Goal: Information Seeking & Learning: Check status

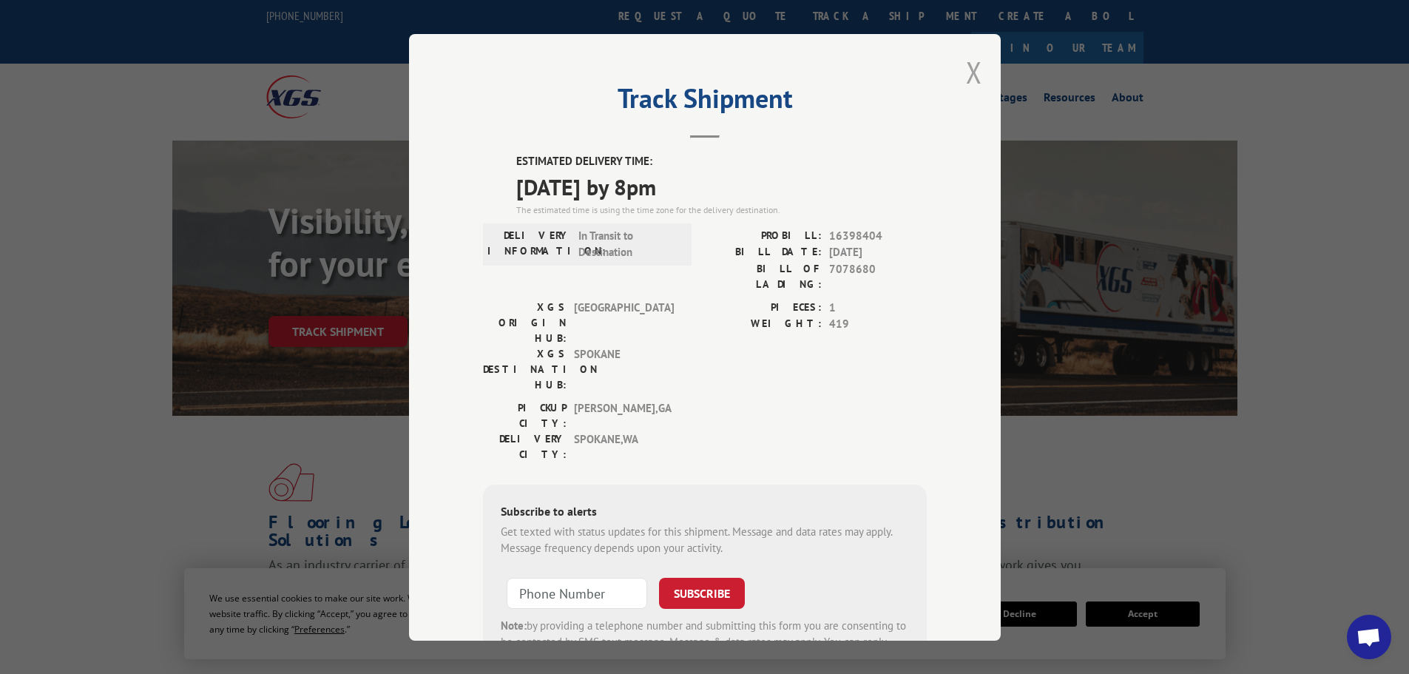
click at [968, 75] on button "Close modal" at bounding box center [974, 72] width 16 height 39
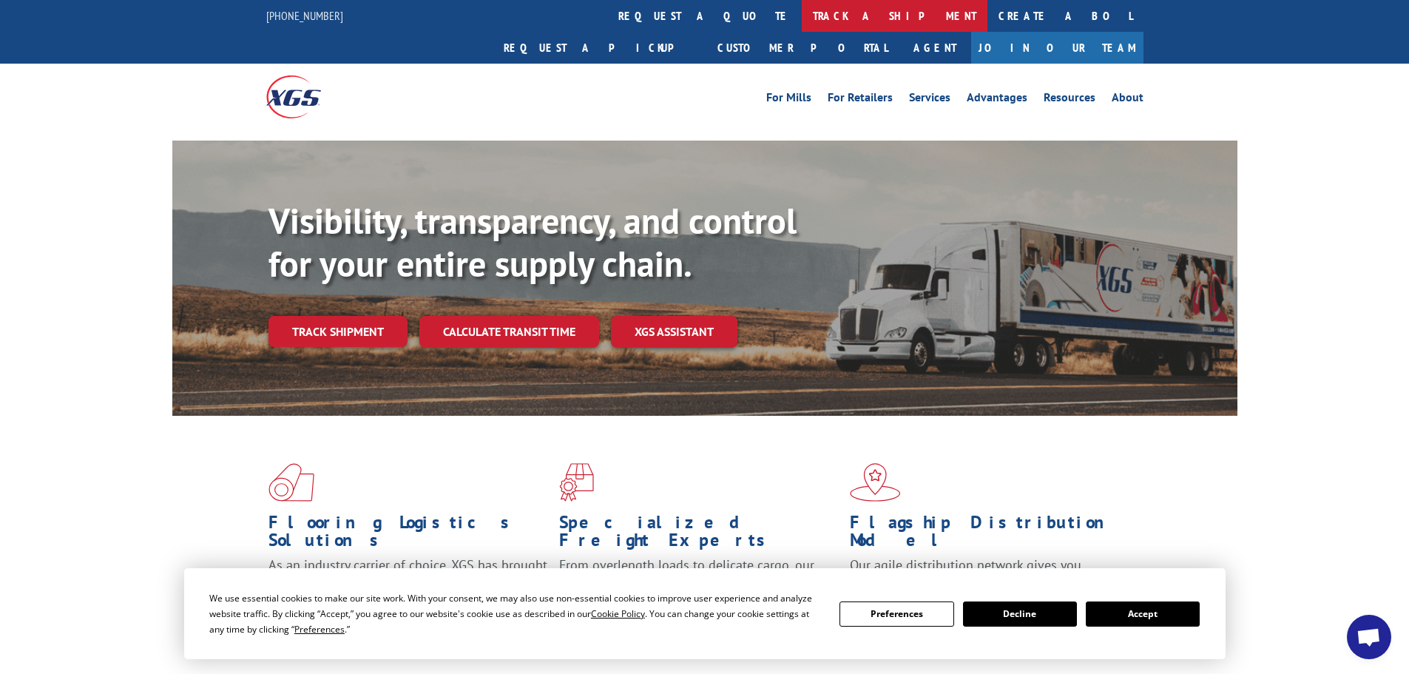
click at [802, 18] on link "track a shipment" at bounding box center [895, 16] width 186 height 32
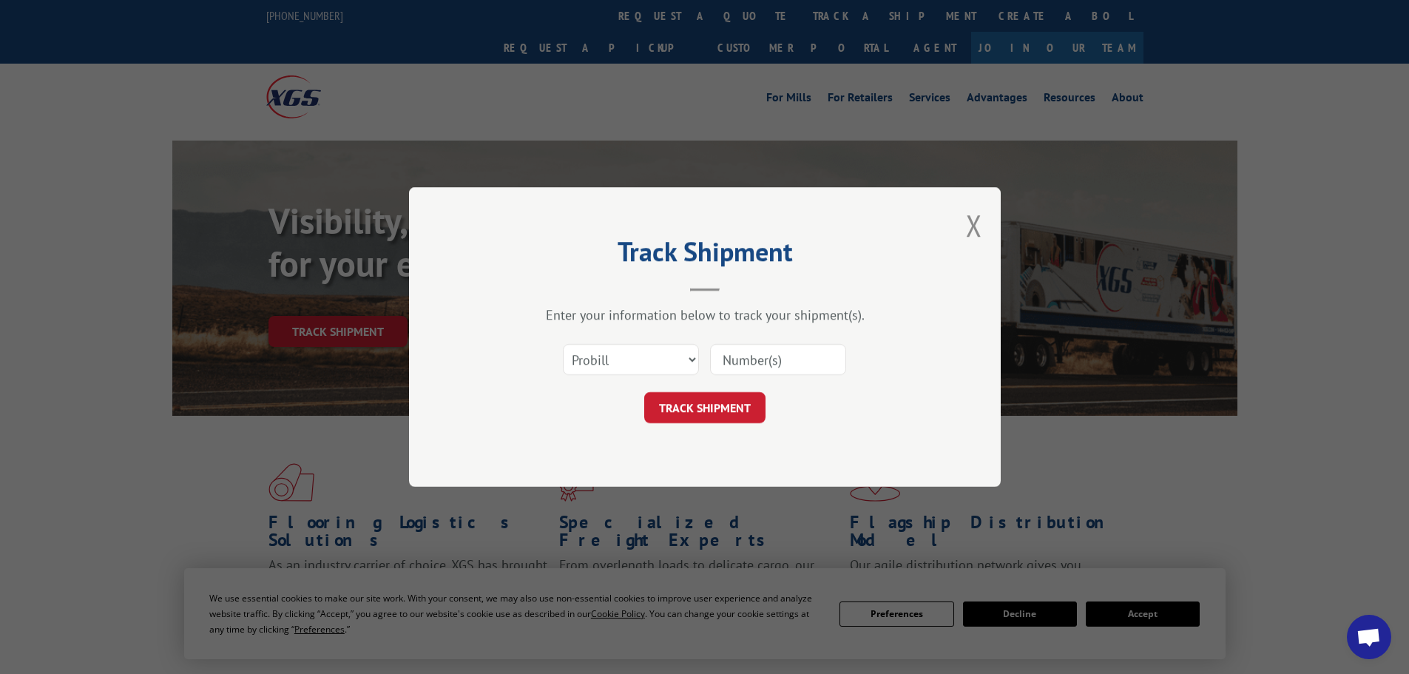
click at [747, 359] on input at bounding box center [778, 359] width 136 height 31
paste input "17640316"
type input "17640316"
click at [726, 399] on button "TRACK SHIPMENT" at bounding box center [704, 407] width 121 height 31
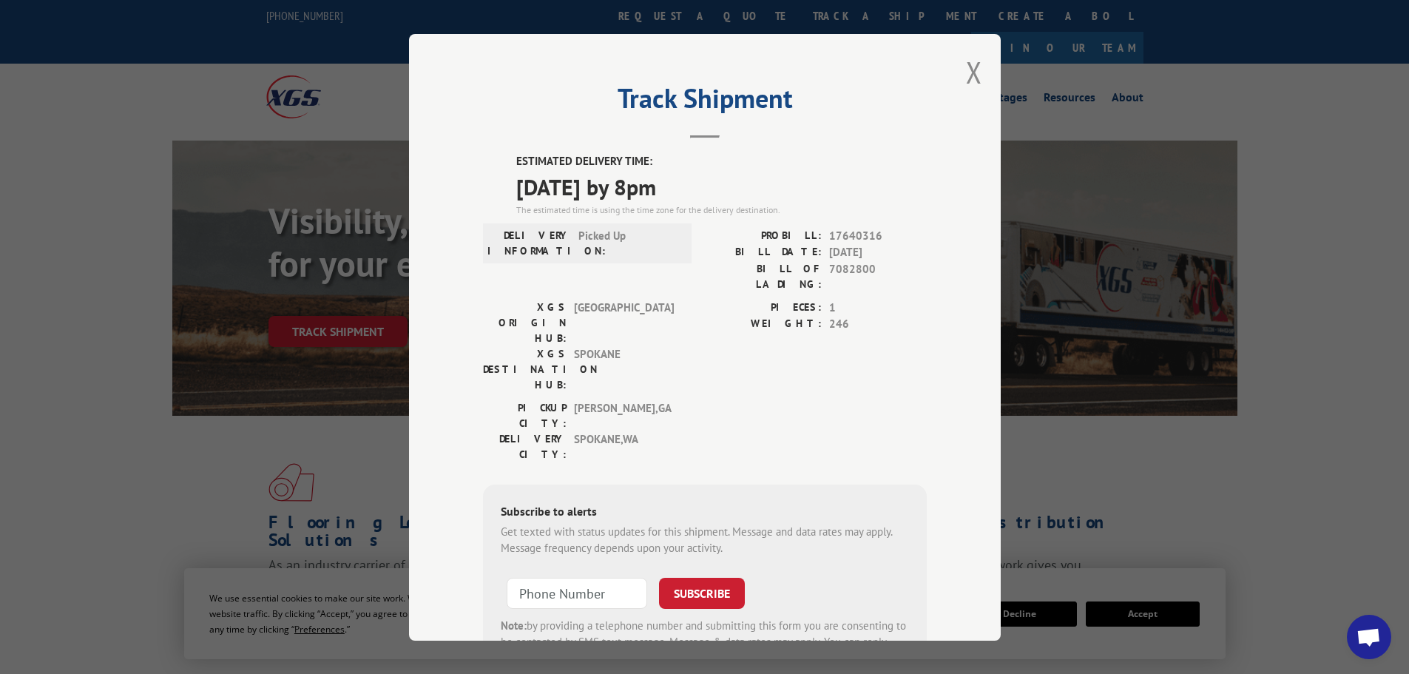
drag, startPoint x: 510, startPoint y: 158, endPoint x: 644, endPoint y: 187, distance: 137.9
click at [716, 196] on div "ESTIMATED DELIVERY TIME: [DATE] by 8pm The estimated time is using the time zon…" at bounding box center [705, 419] width 444 height 532
copy div "ESTIMATED DELIVERY TIME: [DATE] by 8pm"
click at [971, 70] on button "Close modal" at bounding box center [974, 72] width 16 height 39
